Goal: Book appointment/travel/reservation

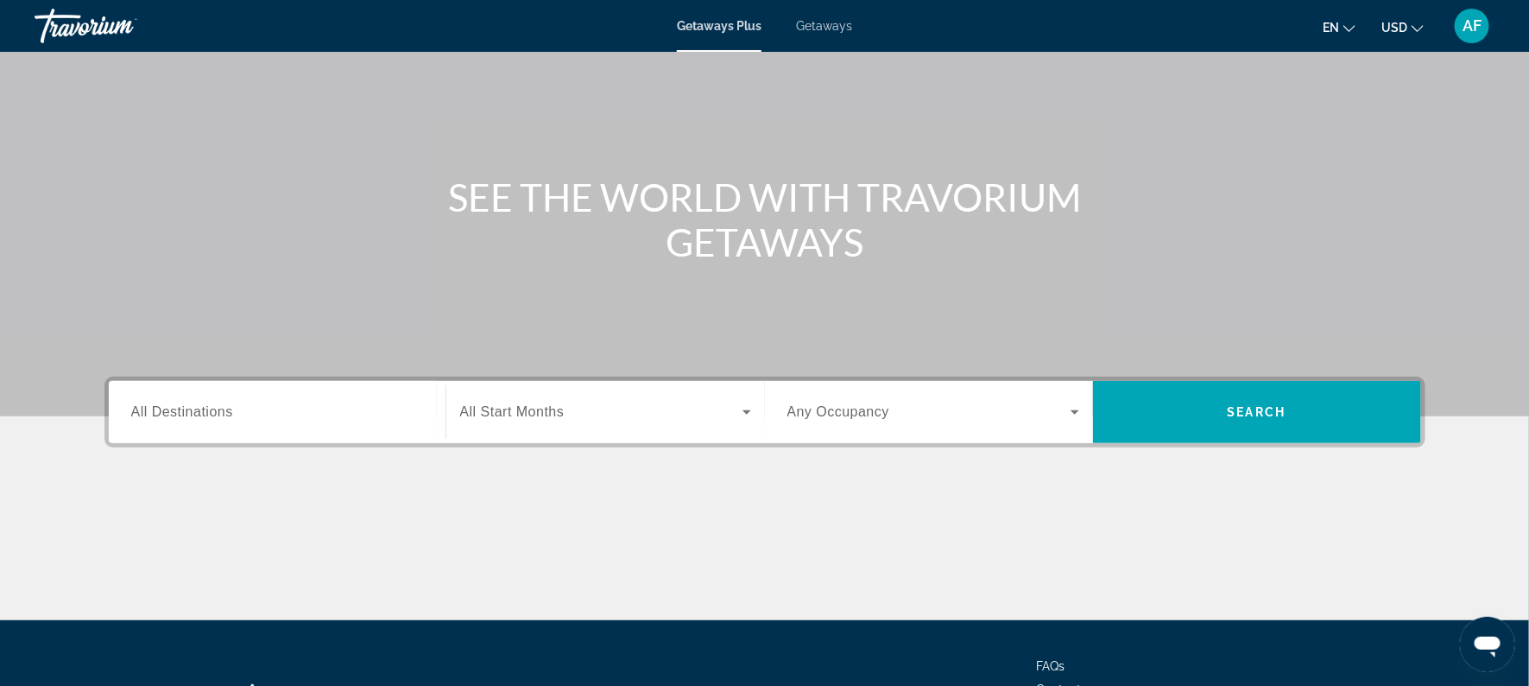
scroll to position [108, 0]
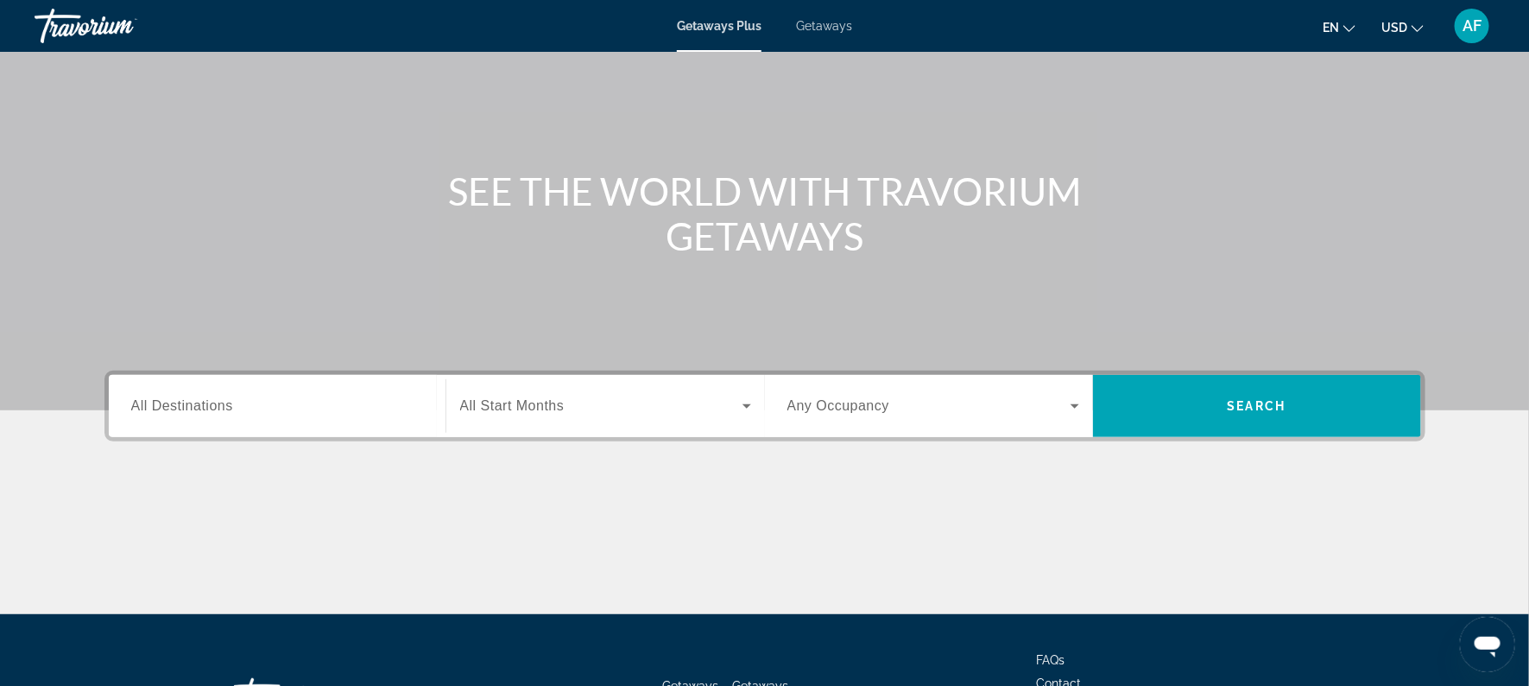
click at [226, 399] on span "All Destinations" at bounding box center [182, 405] width 102 height 15
click at [226, 399] on input "Destination All Destinations" at bounding box center [277, 406] width 292 height 21
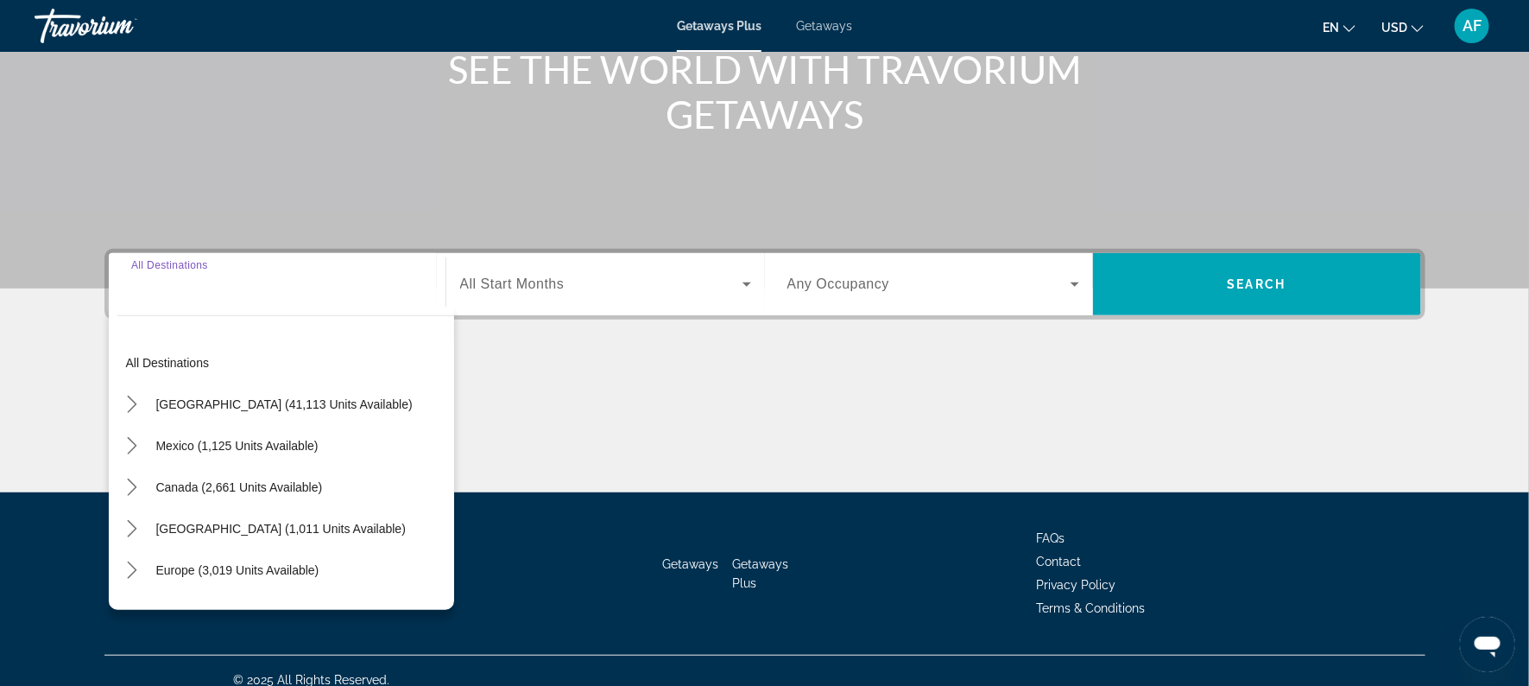
scroll to position [247, 0]
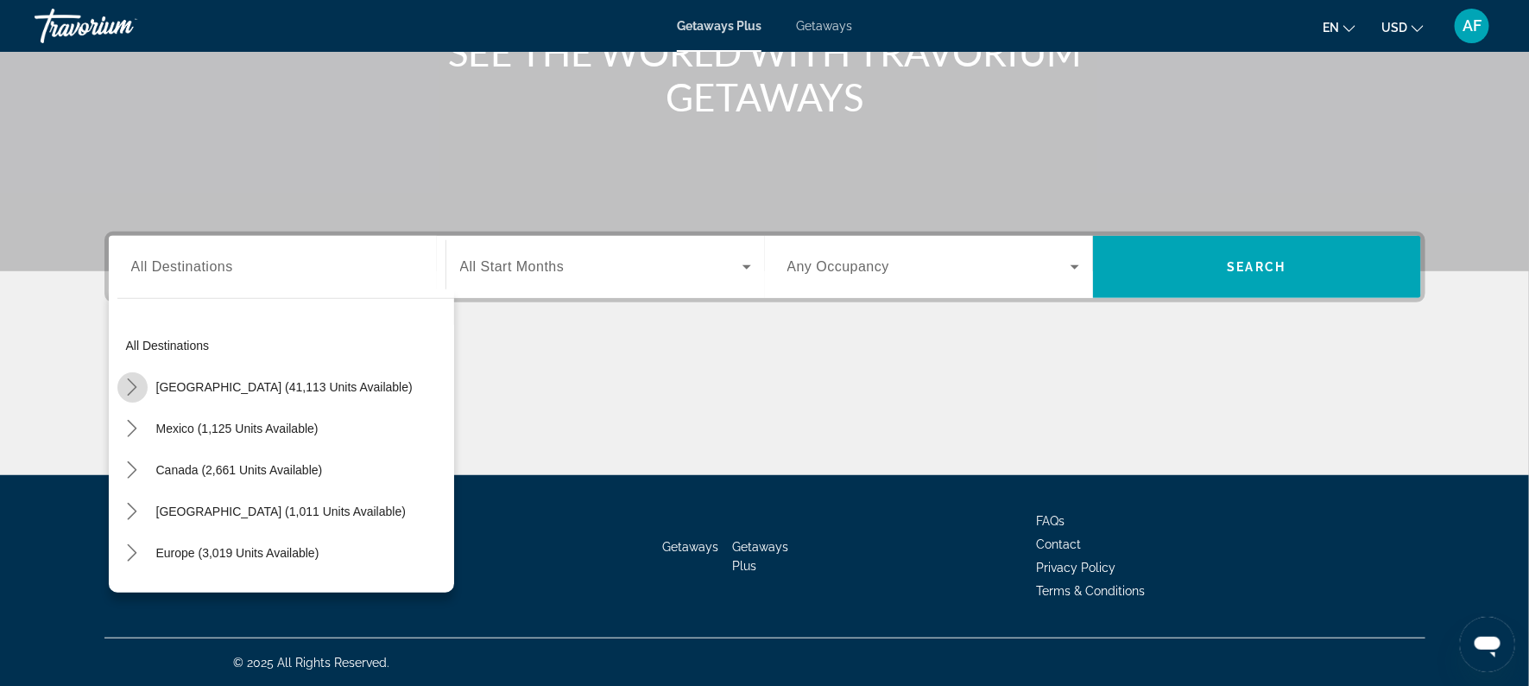
click at [131, 383] on icon "Toggle United States (41,113 units available) submenu" at bounding box center [131, 386] width 17 height 17
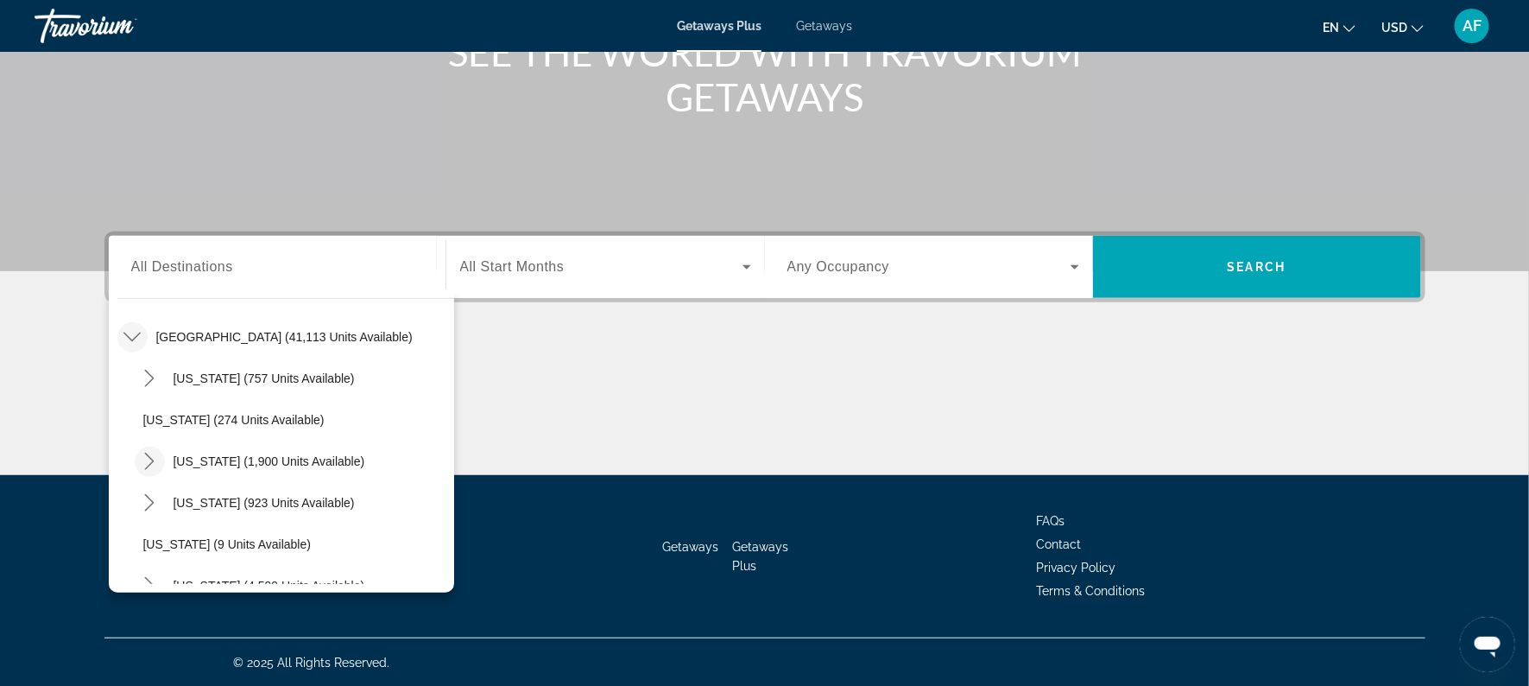
click at [153, 457] on icon "Toggle California (1,900 units available) submenu" at bounding box center [149, 461] width 17 height 17
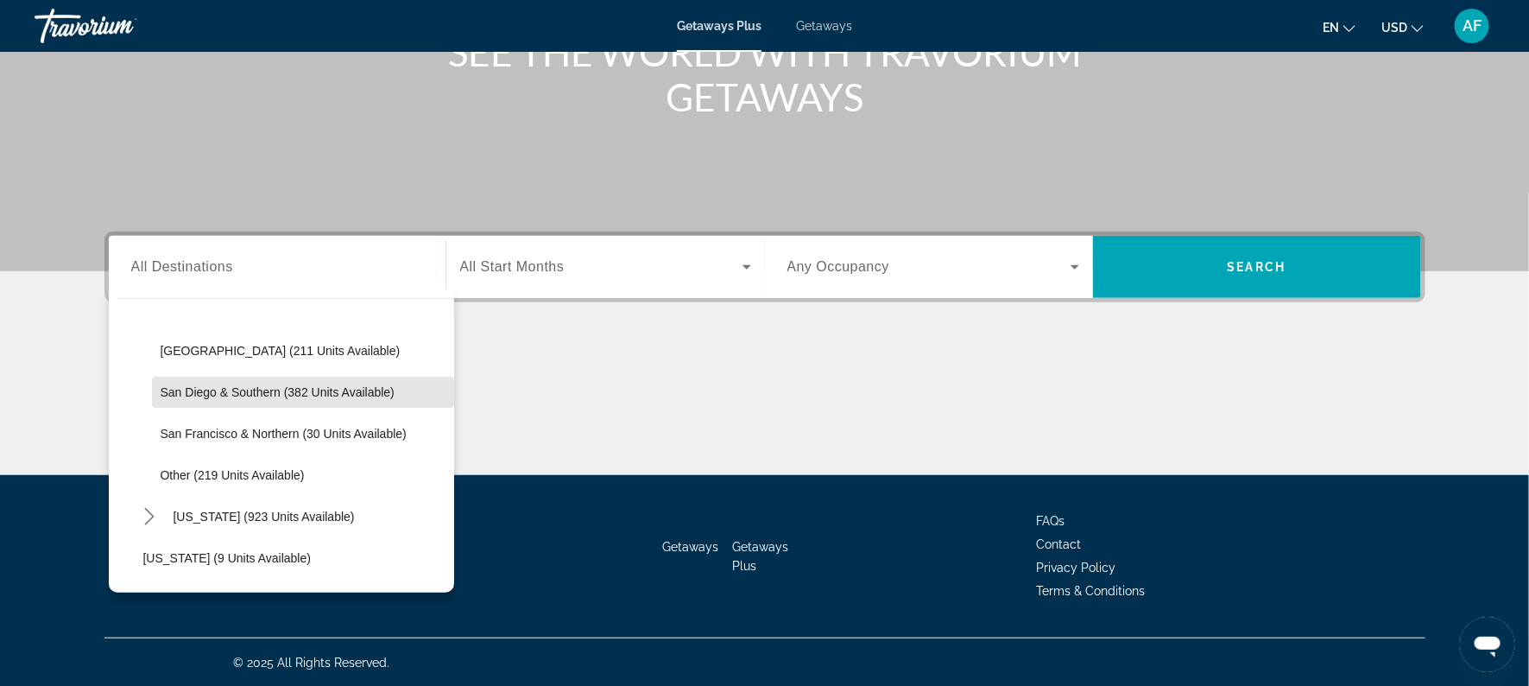
scroll to position [243, 0]
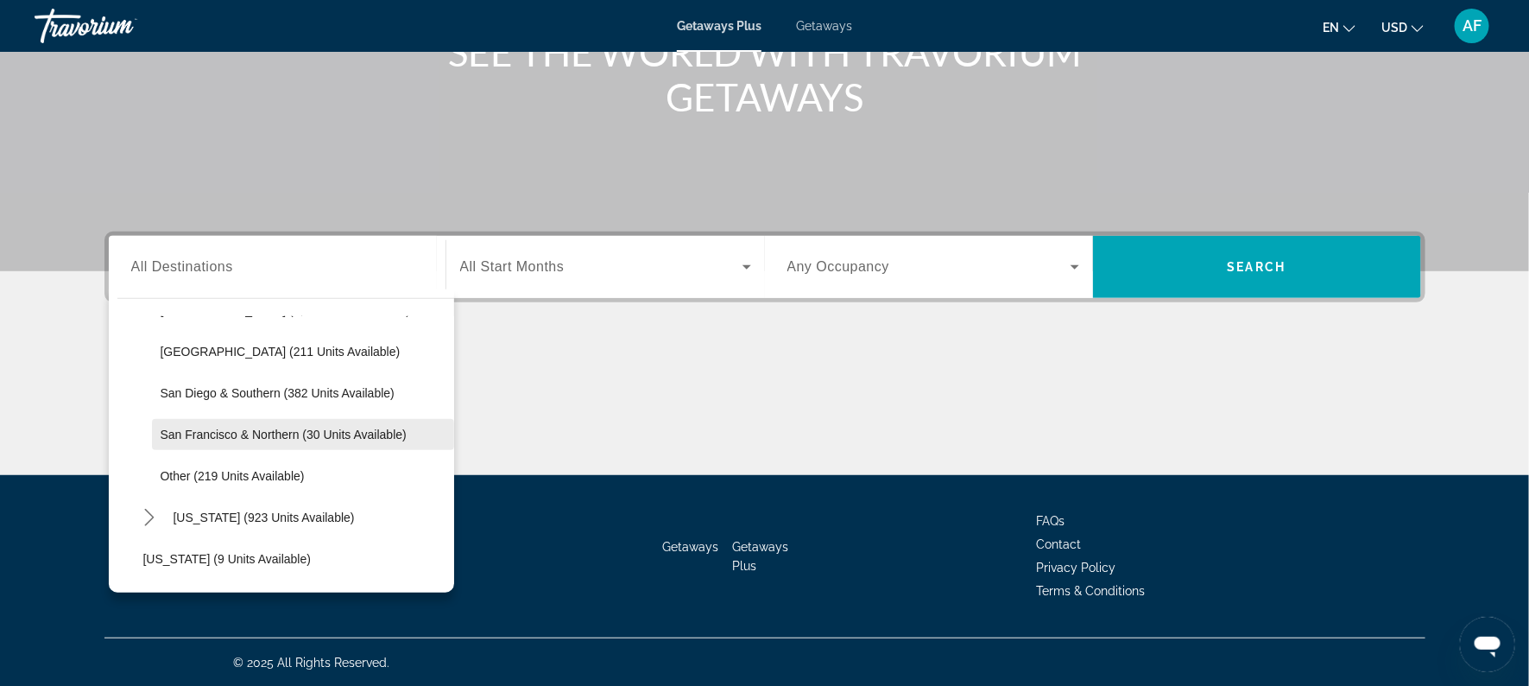
click at [230, 430] on span "San Francisco & Northern (30 units available)" at bounding box center [284, 434] width 246 height 14
type input "**********"
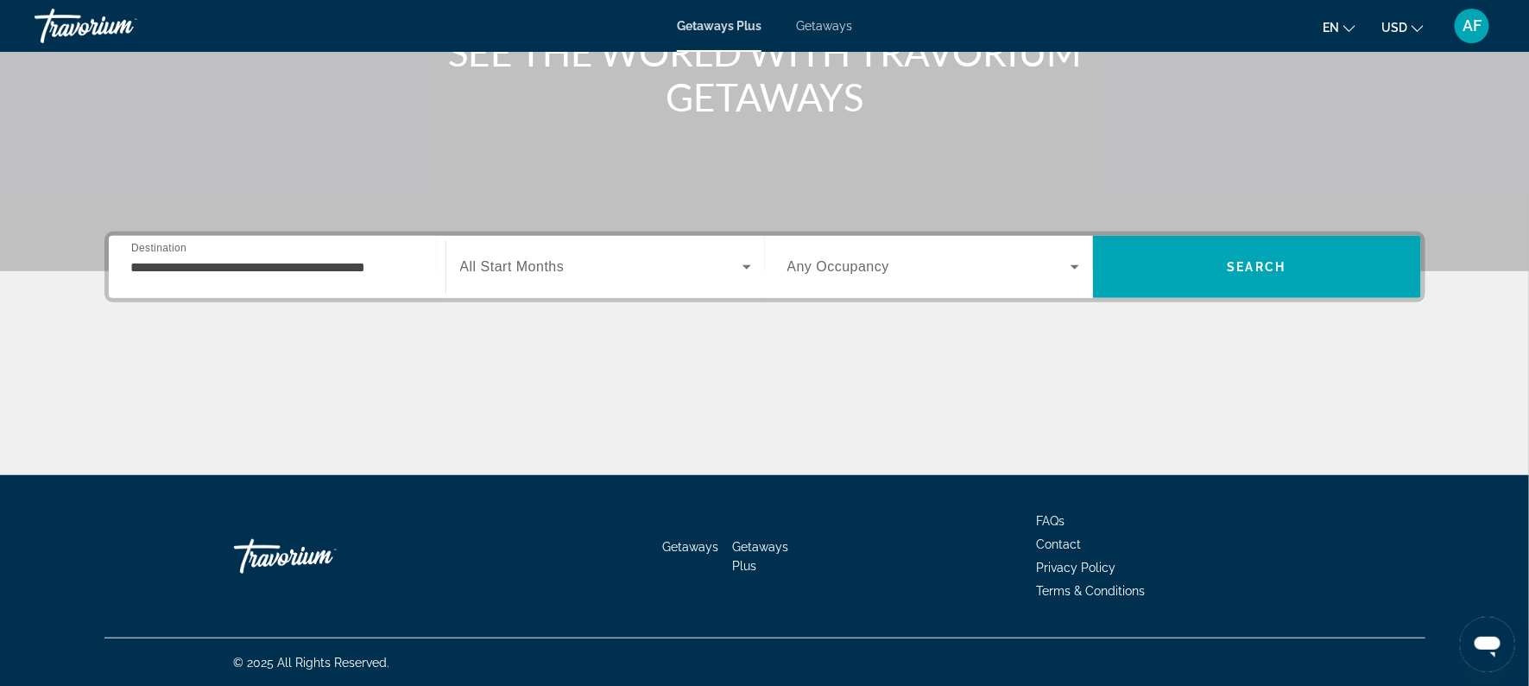
click at [839, 30] on span "Getaways" at bounding box center [824, 26] width 56 height 14
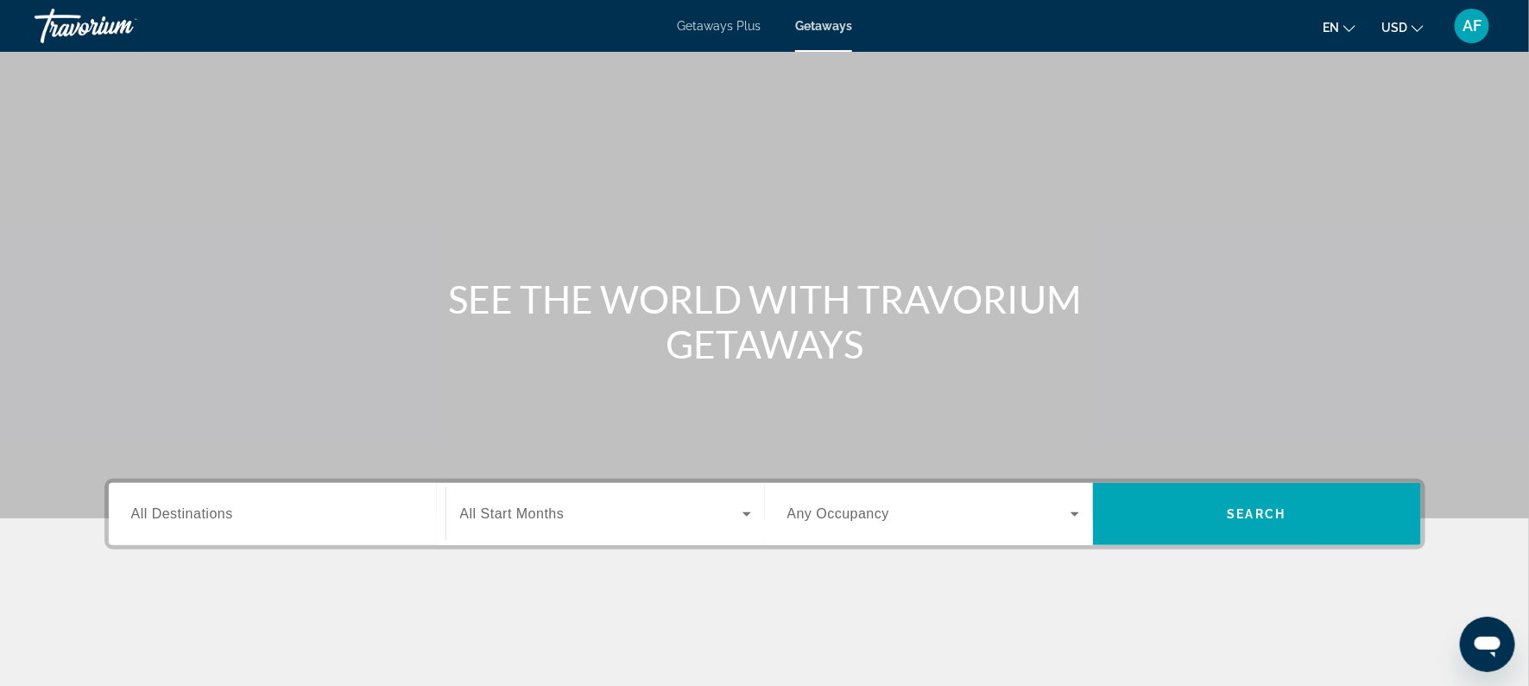
click at [244, 524] on div "Search widget" at bounding box center [277, 514] width 292 height 49
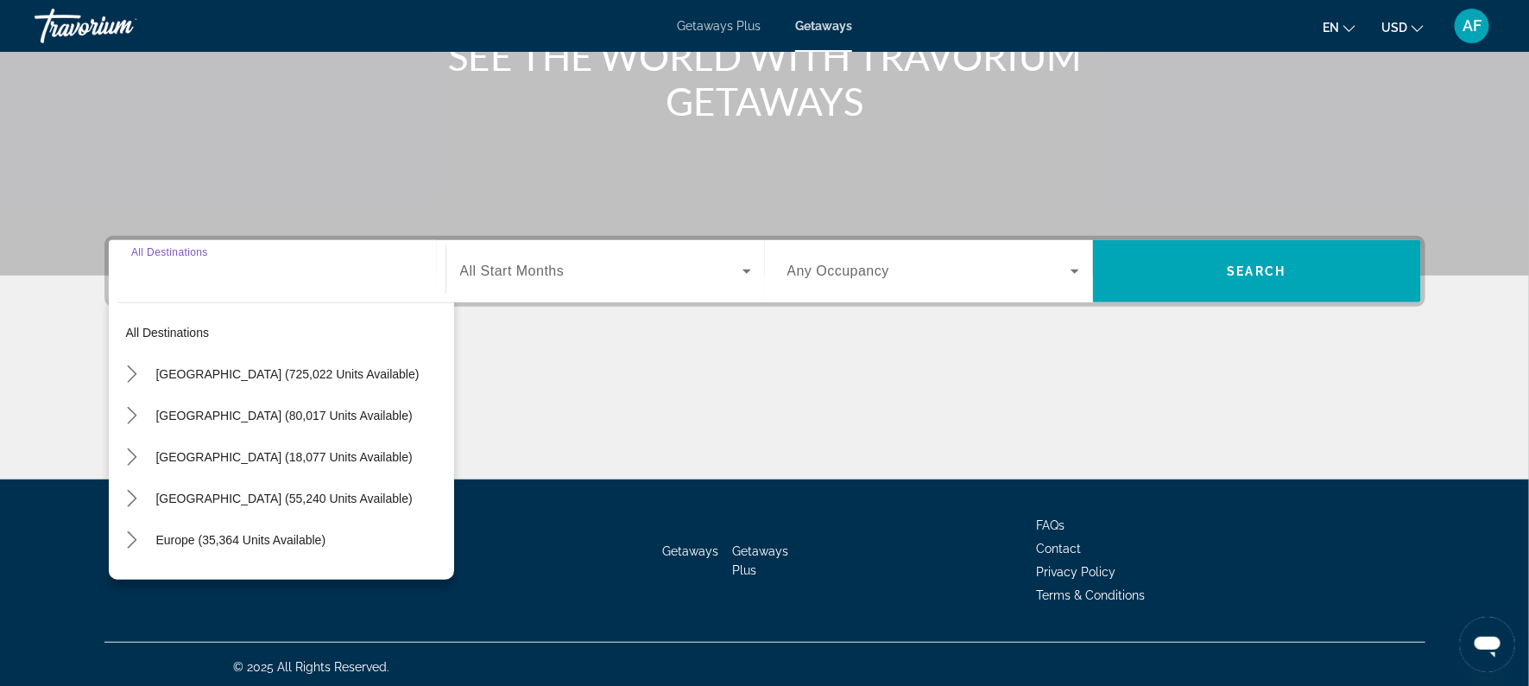
scroll to position [247, 0]
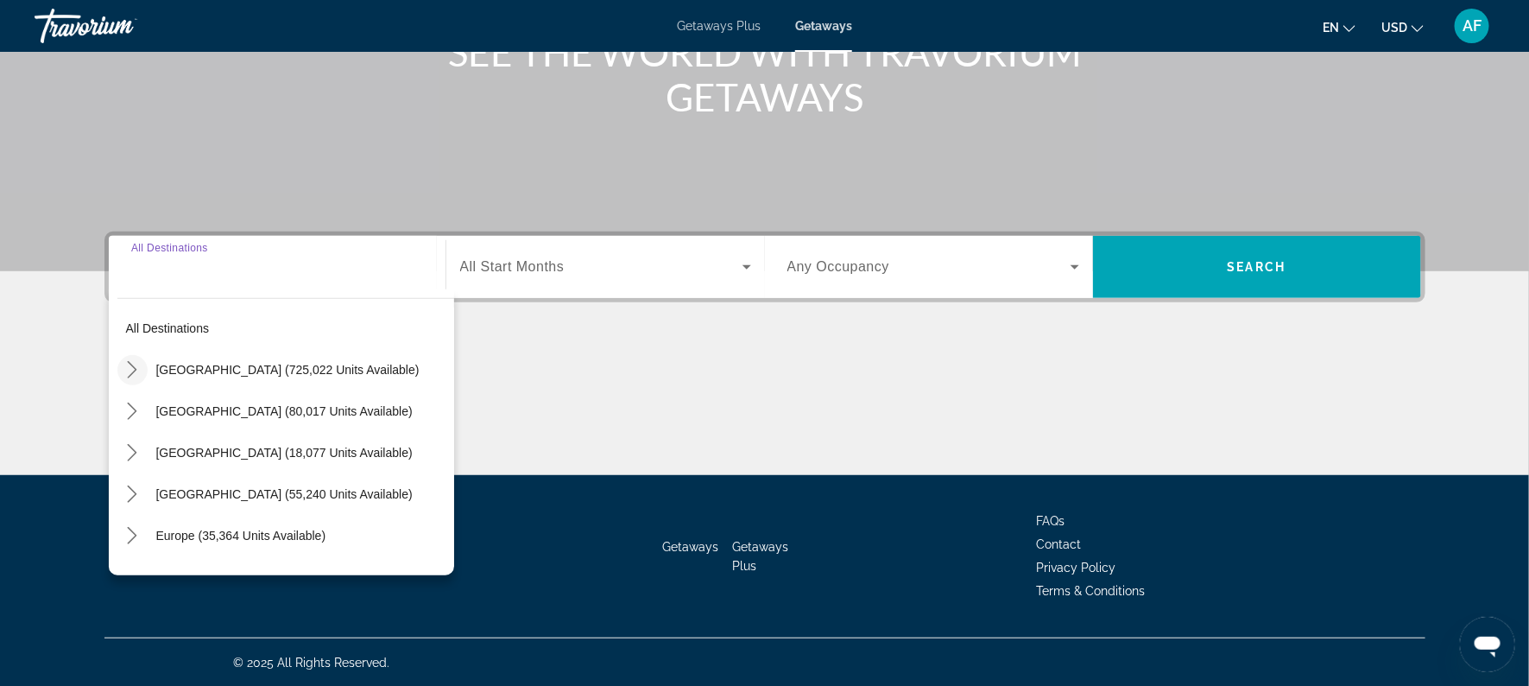
click at [141, 359] on mat-icon "Toggle United States (725,022 units available) submenu" at bounding box center [132, 370] width 30 height 30
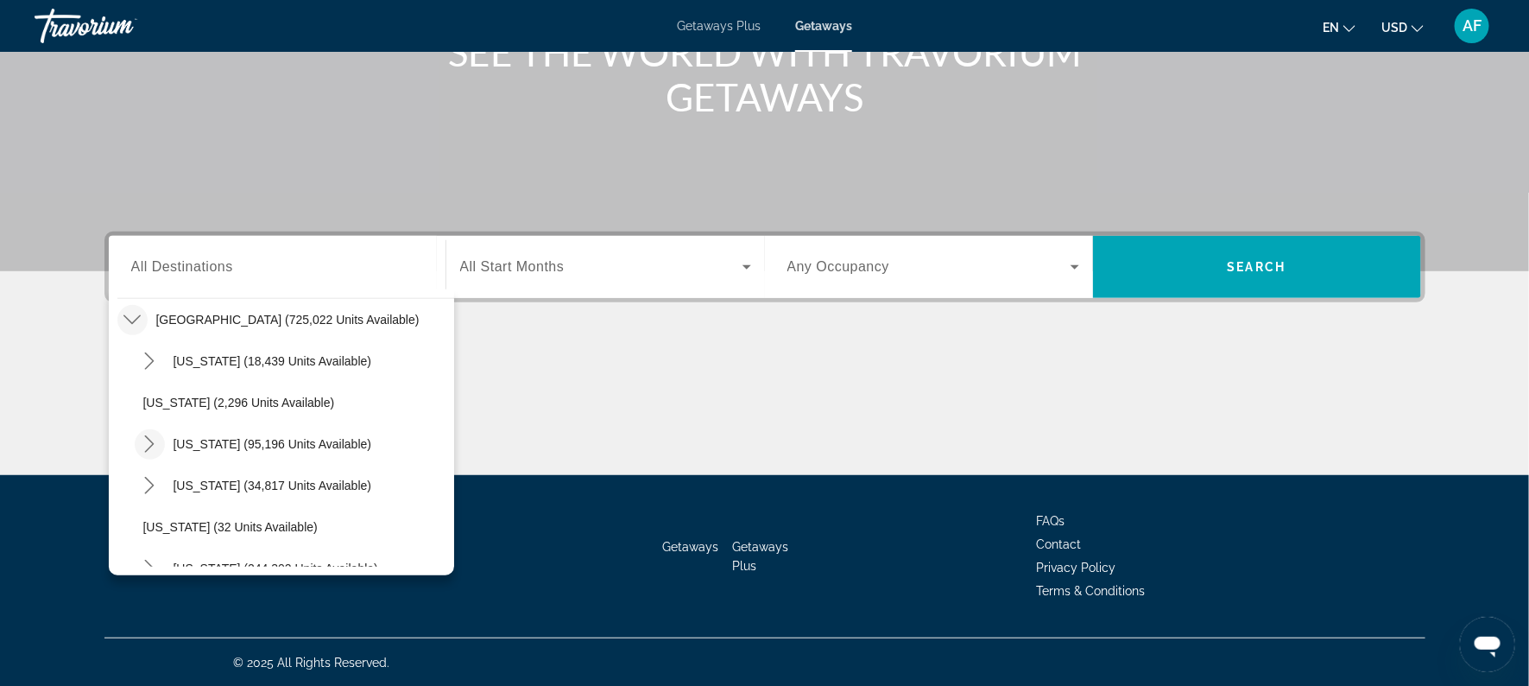
click at [149, 435] on icon "Toggle California (95,196 units available) submenu" at bounding box center [149, 443] width 17 height 17
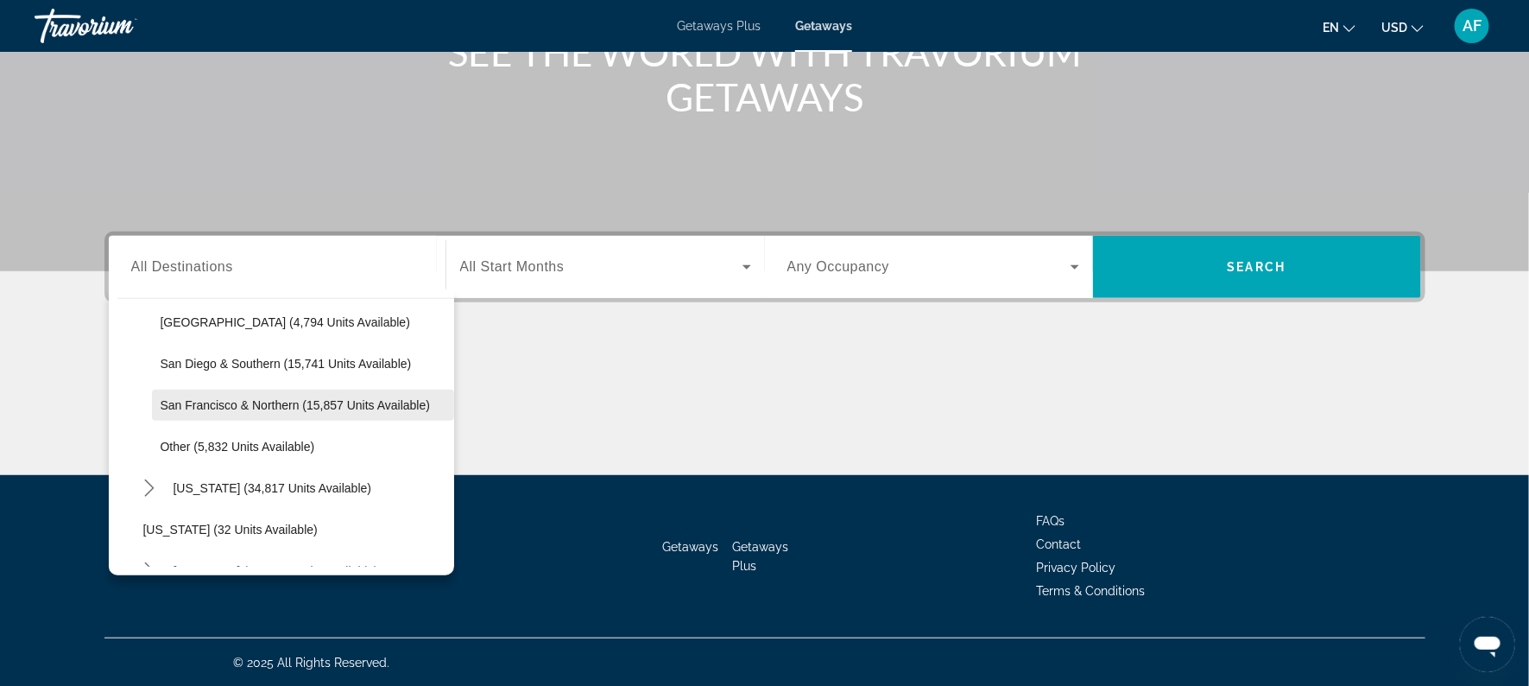
click at [180, 398] on span "San Francisco & Northern (15,857 units available)" at bounding box center [296, 405] width 270 height 14
type input "**********"
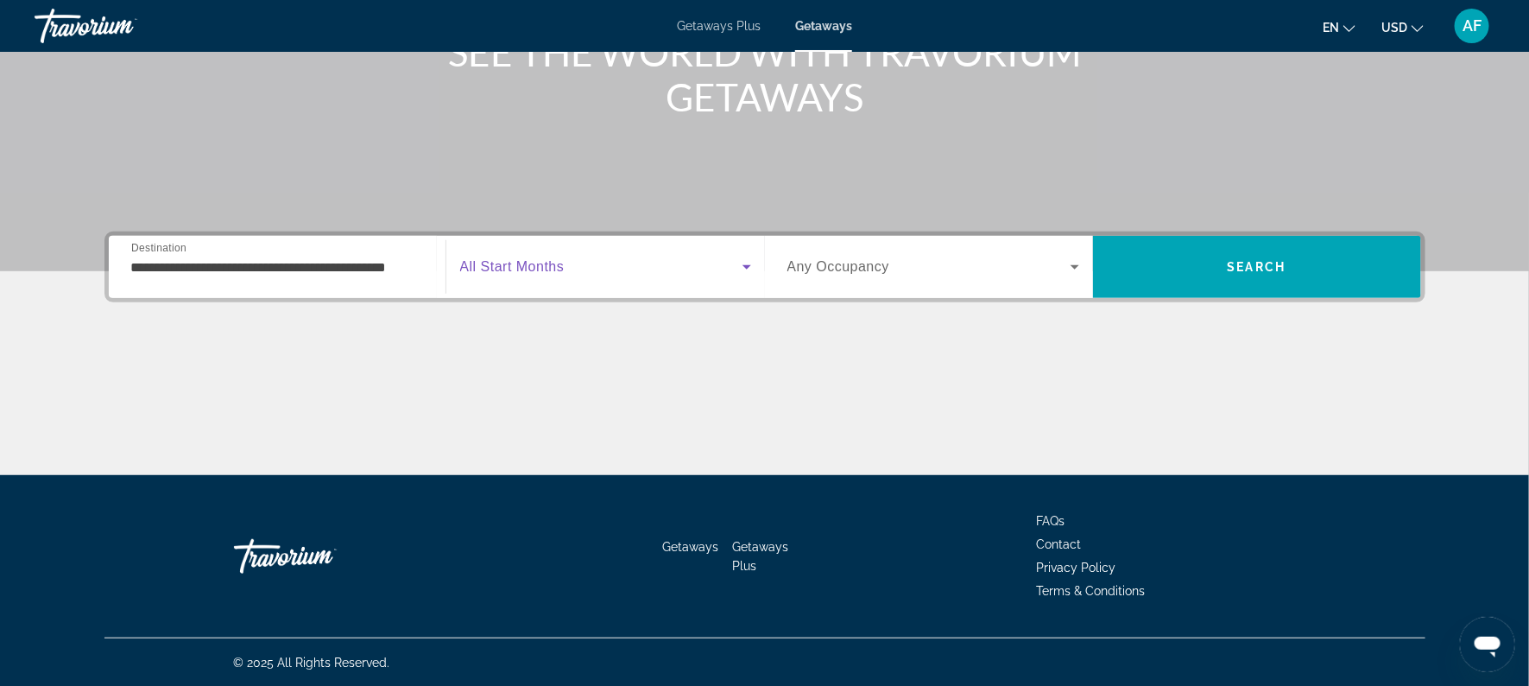
click at [739, 266] on icon "Search widget" at bounding box center [747, 266] width 21 height 21
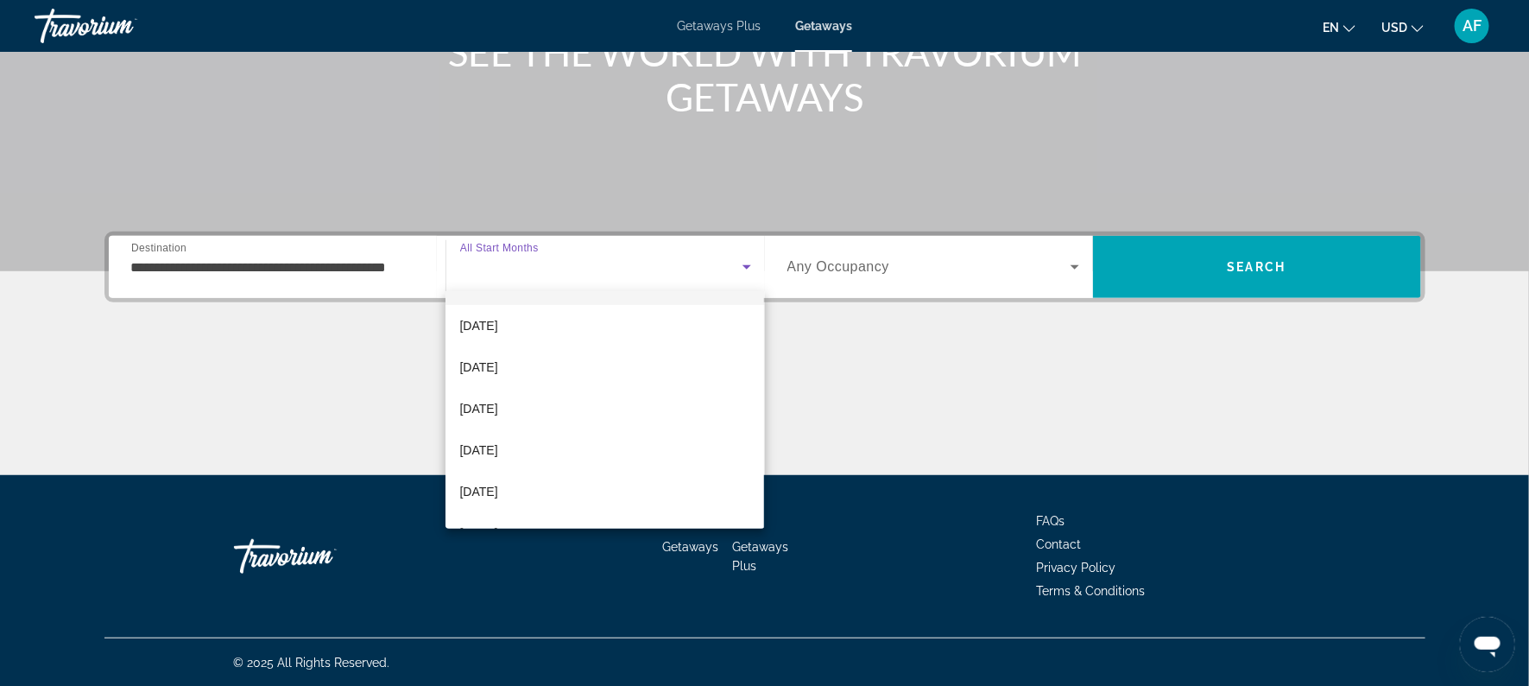
scroll to position [168, 0]
click at [497, 440] on span "[DATE]" at bounding box center [478, 441] width 38 height 21
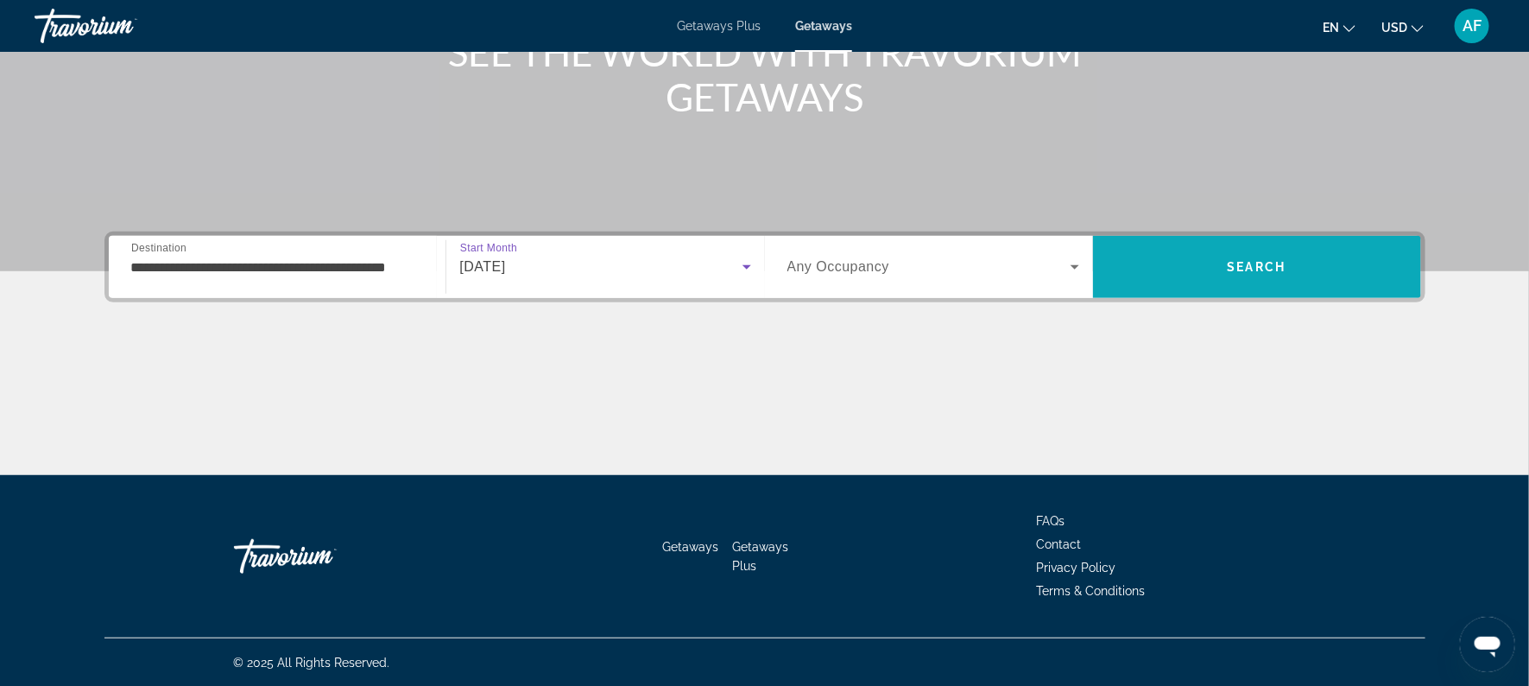
click at [1181, 275] on span "Search" at bounding box center [1257, 266] width 328 height 41
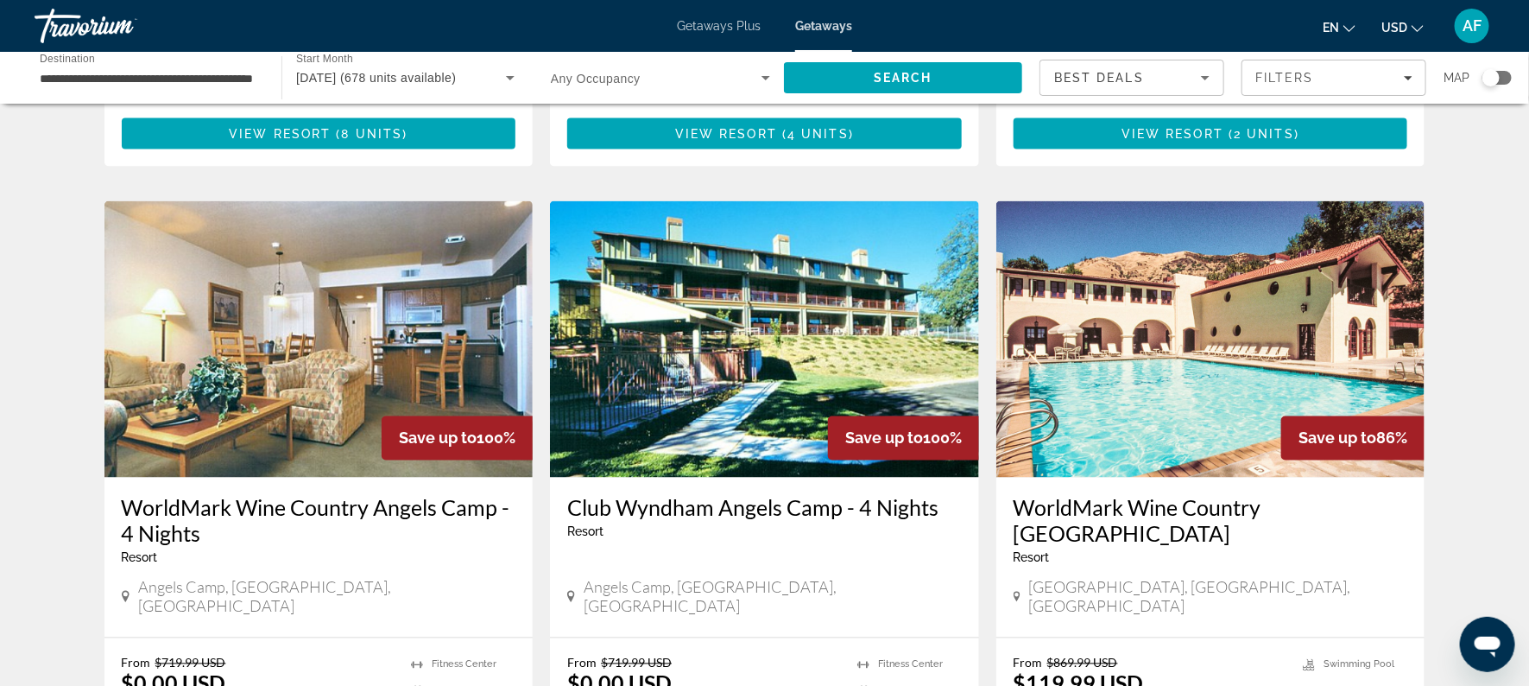
scroll to position [1212, 0]
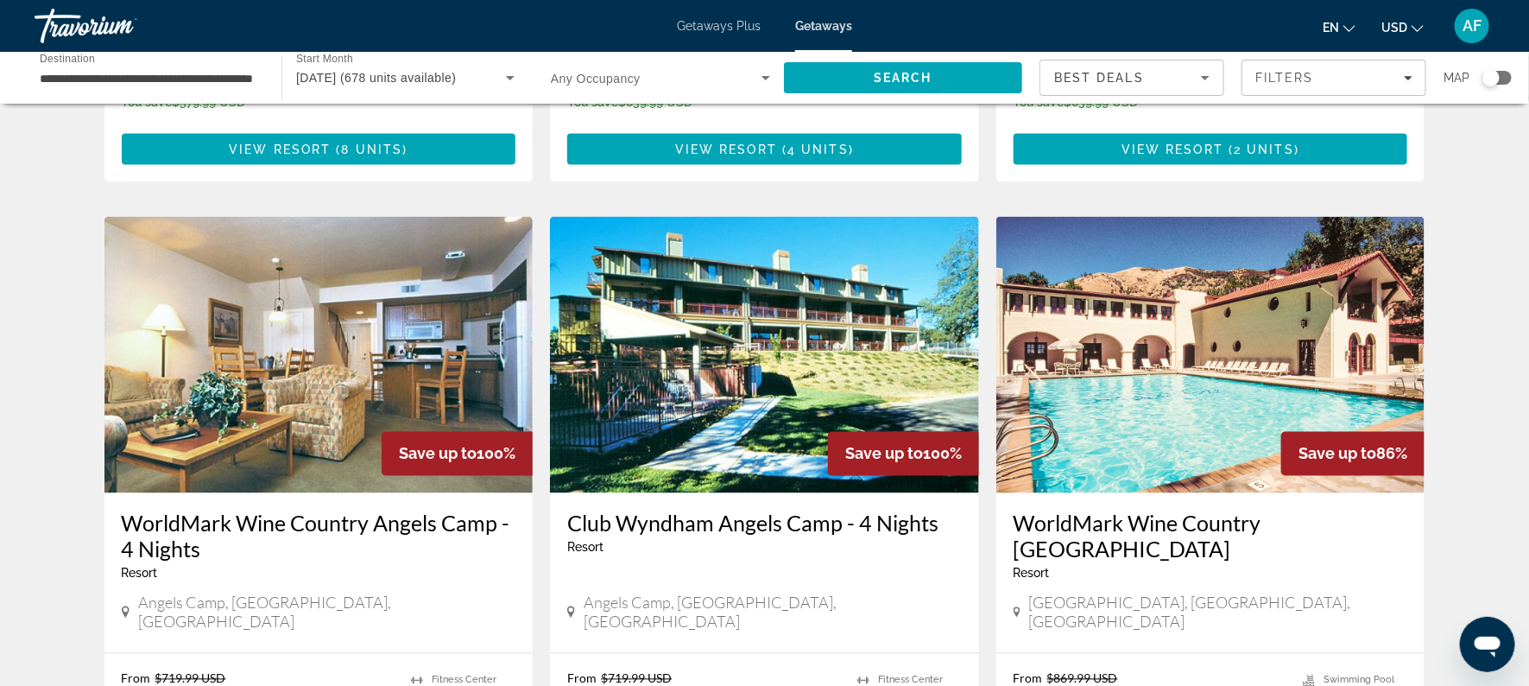
click at [1112, 421] on img "Main content" at bounding box center [1211, 355] width 429 height 276
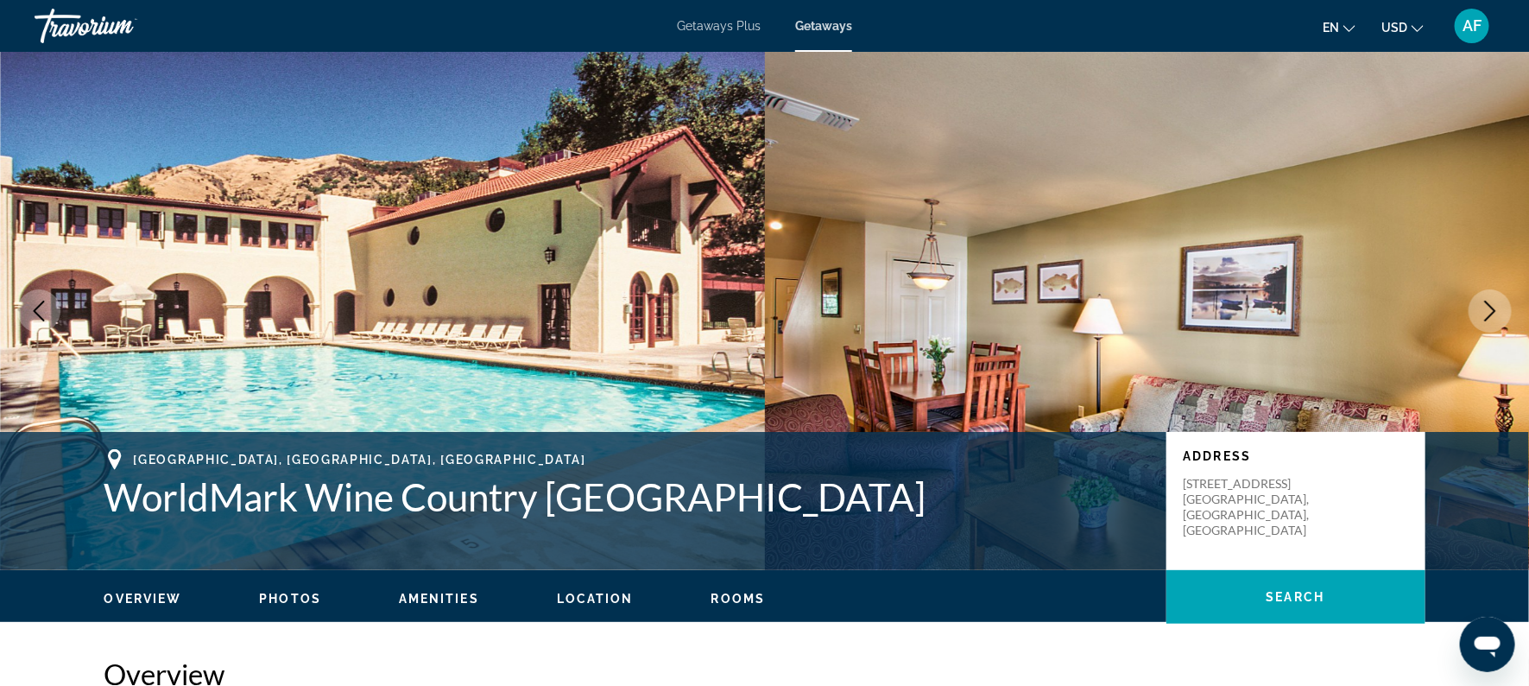
click at [145, 453] on span "[GEOGRAPHIC_DATA], [GEOGRAPHIC_DATA], [GEOGRAPHIC_DATA]" at bounding box center [360, 460] width 453 height 14
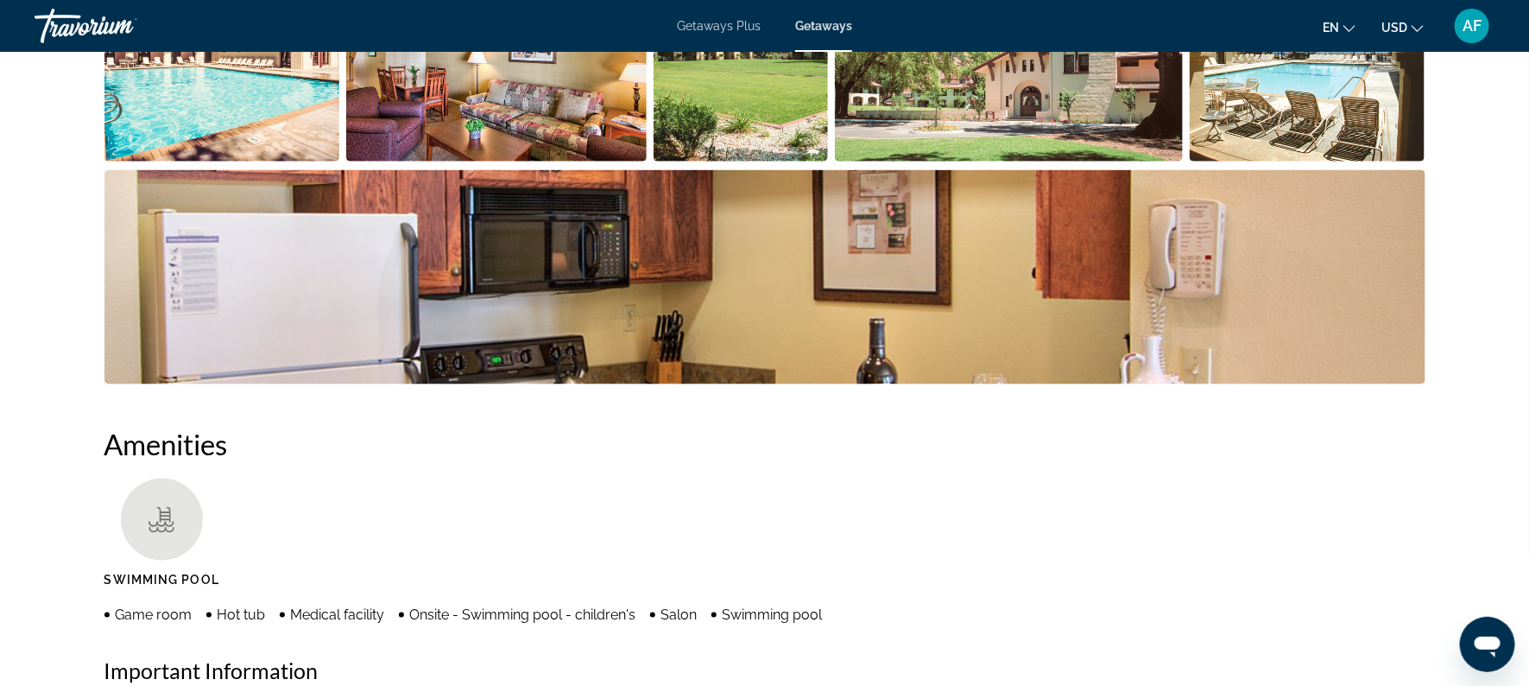
scroll to position [973, 0]
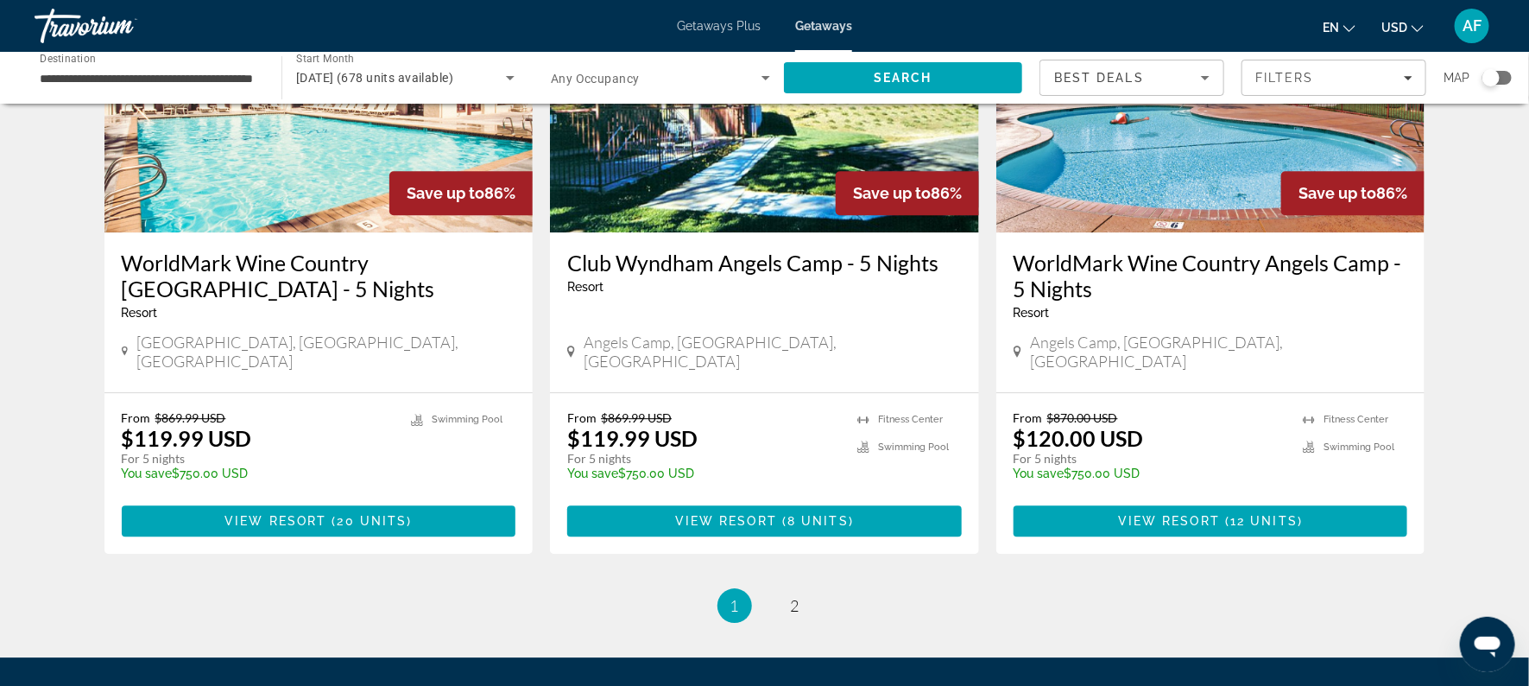
scroll to position [2112, 0]
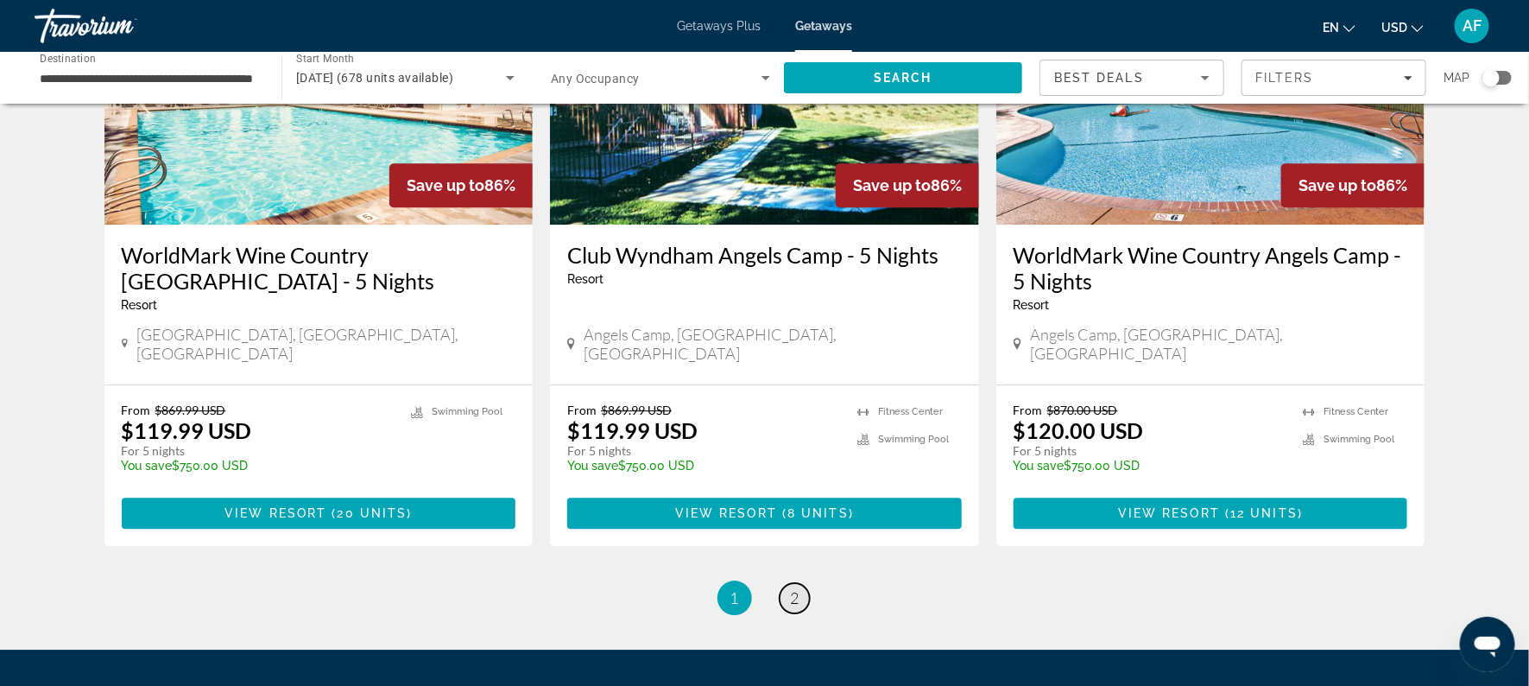
click at [795, 588] on span "2" at bounding box center [795, 597] width 9 height 19
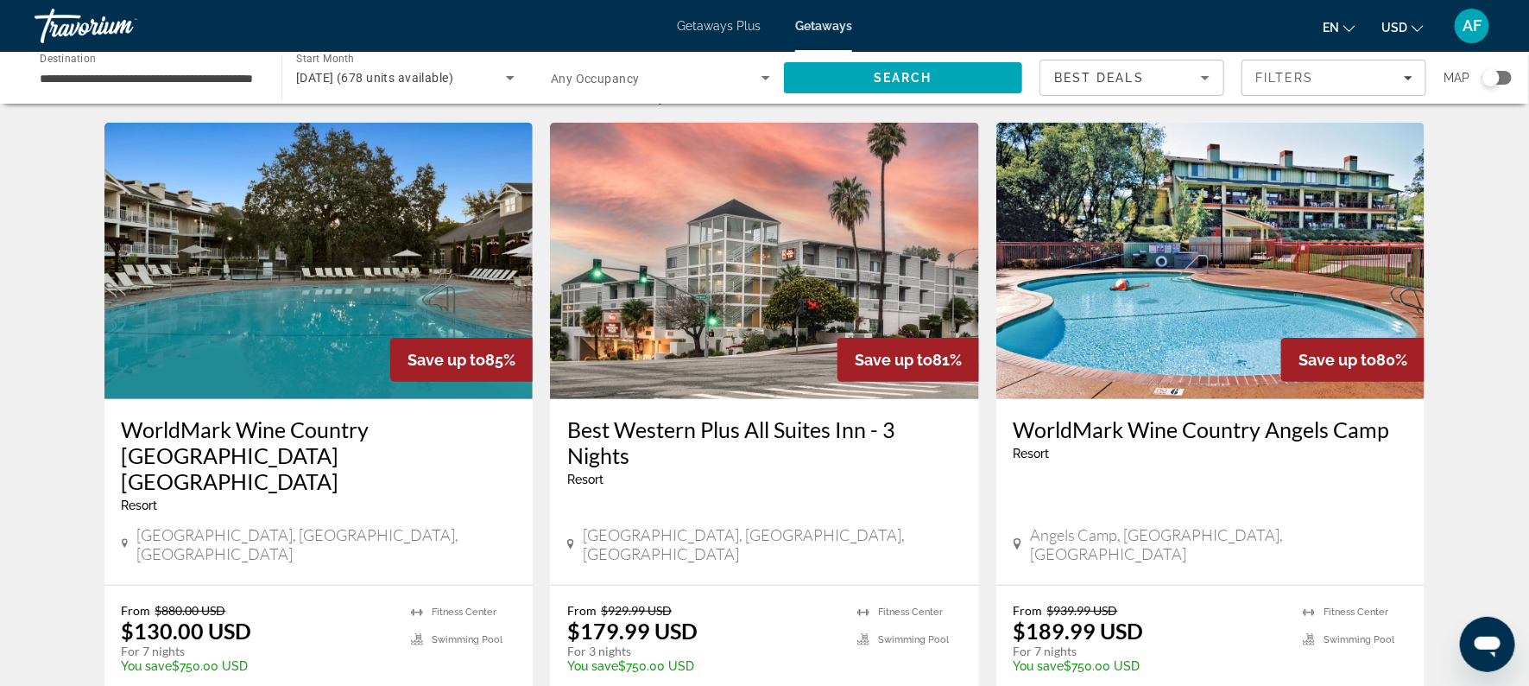
scroll to position [39, 0]
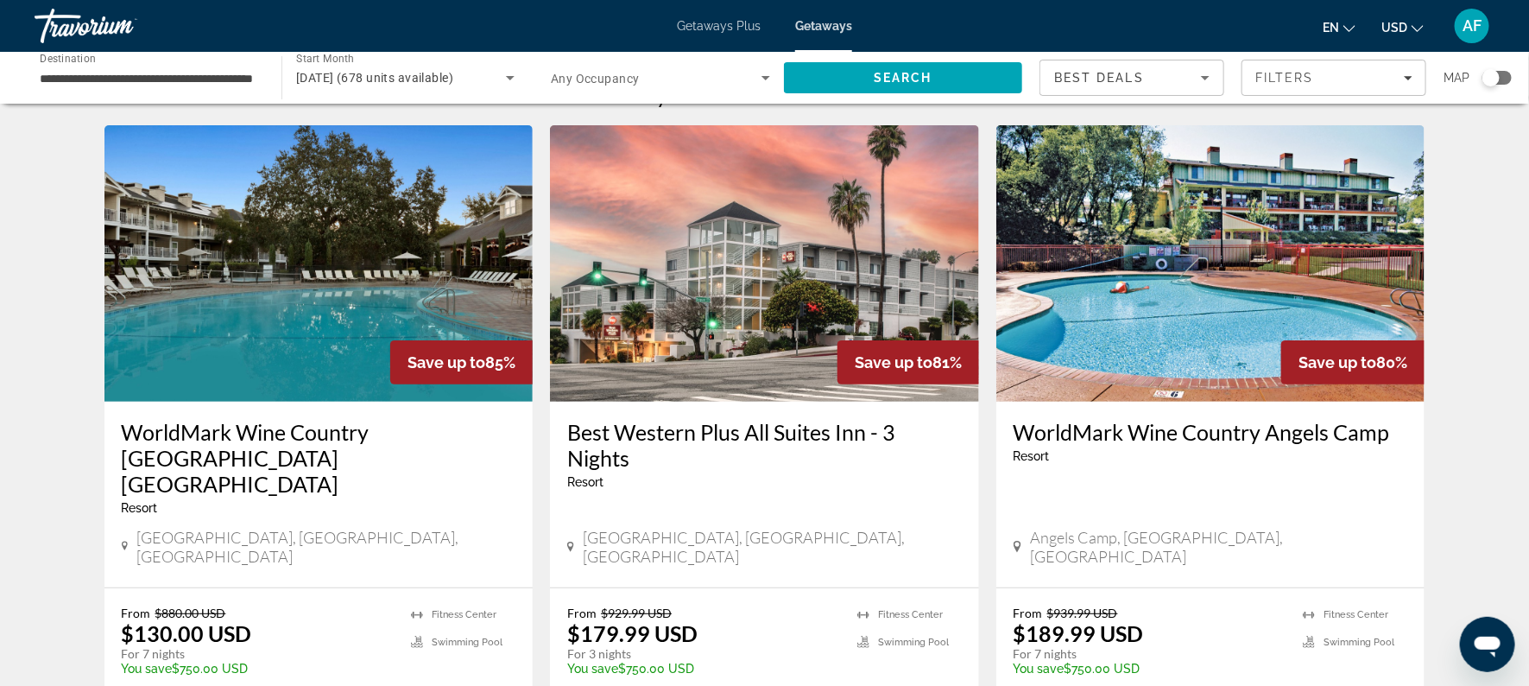
click at [698, 327] on img "Main content" at bounding box center [764, 263] width 429 height 276
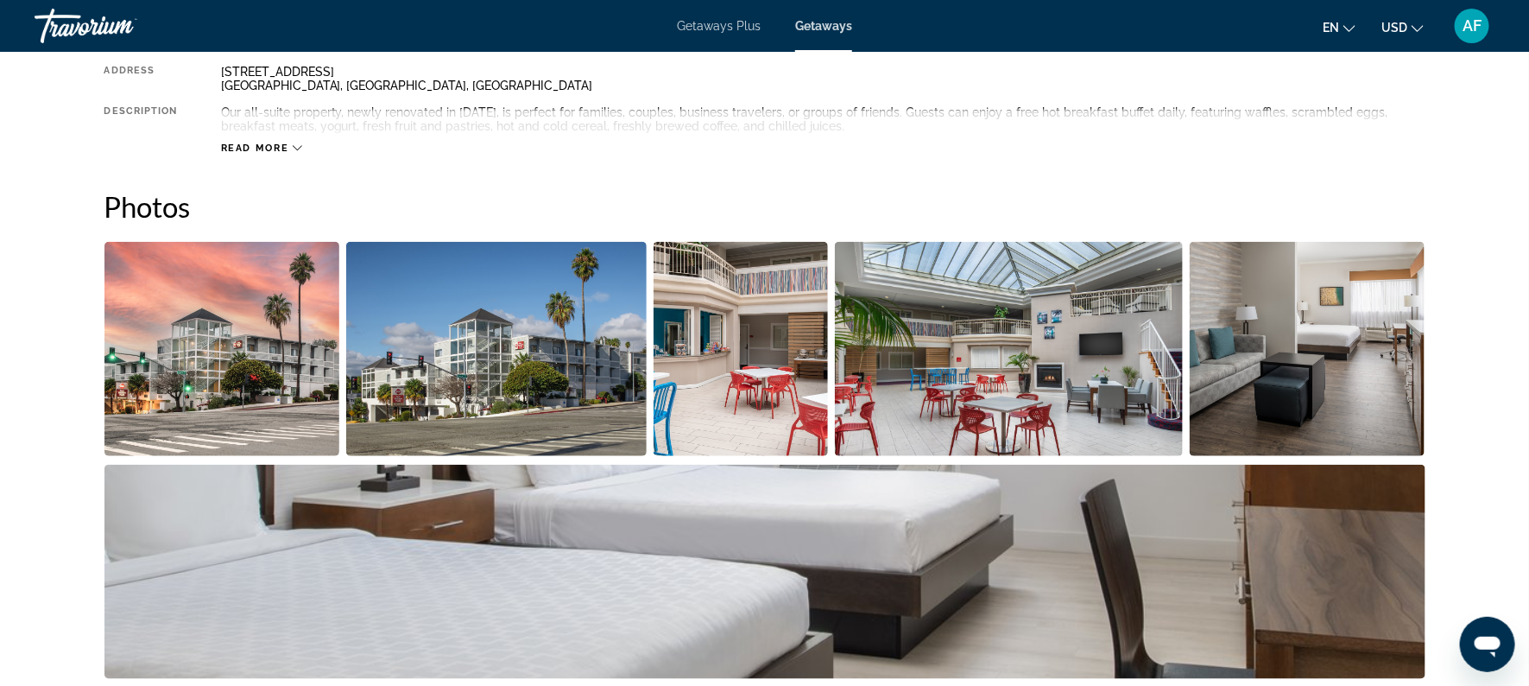
scroll to position [669, 0]
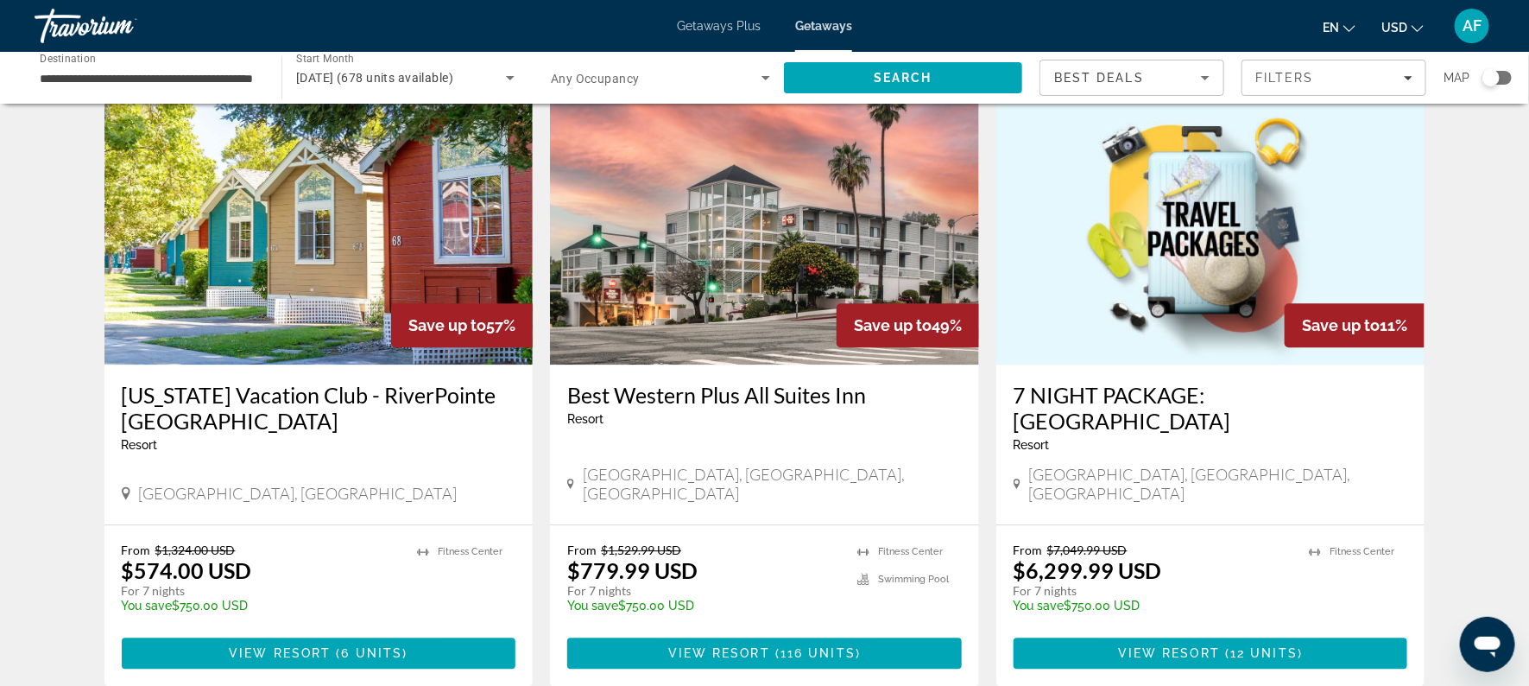
scroll to position [2000, 0]
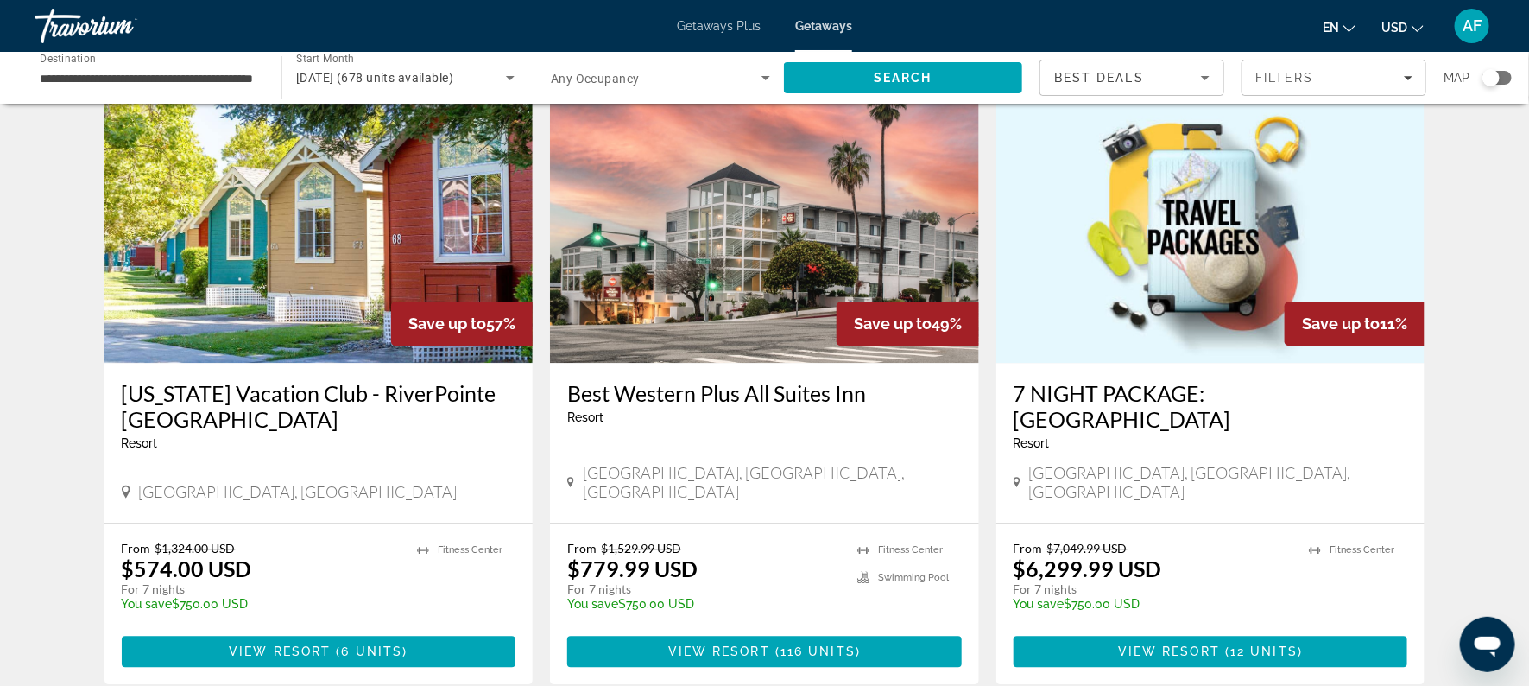
click at [660, 380] on h3 "Best Western Plus All Suites Inn" at bounding box center [764, 393] width 395 height 26
